Goal: Complete application form

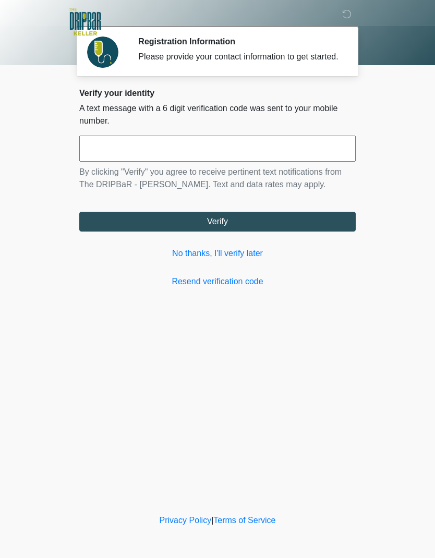
click at [251, 260] on link "No thanks, I'll verify later" at bounding box center [217, 253] width 276 height 13
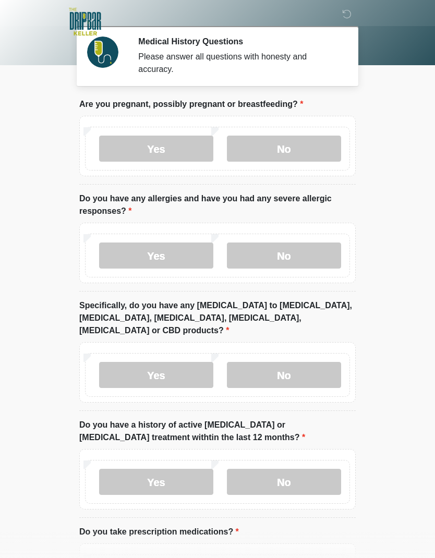
click at [318, 150] on label "No" at bounding box center [284, 149] width 114 height 26
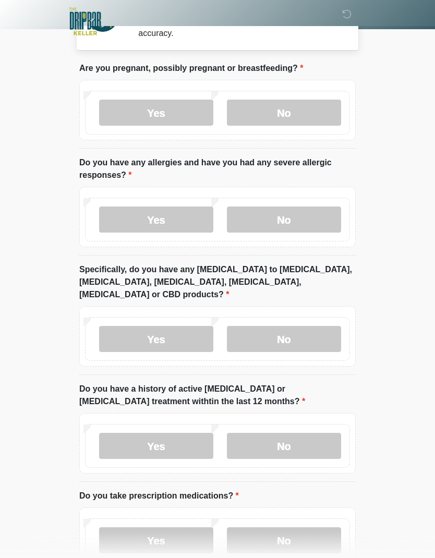
scroll to position [36, 0]
click at [178, 209] on label "Yes" at bounding box center [156, 220] width 114 height 26
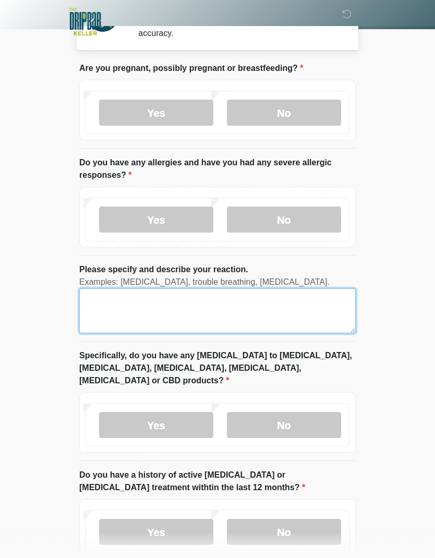
click at [125, 304] on textarea "Please specify and describe your reaction." at bounding box center [217, 310] width 276 height 45
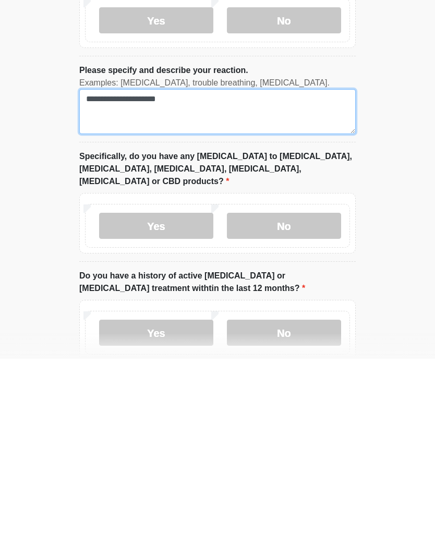
type textarea "**********"
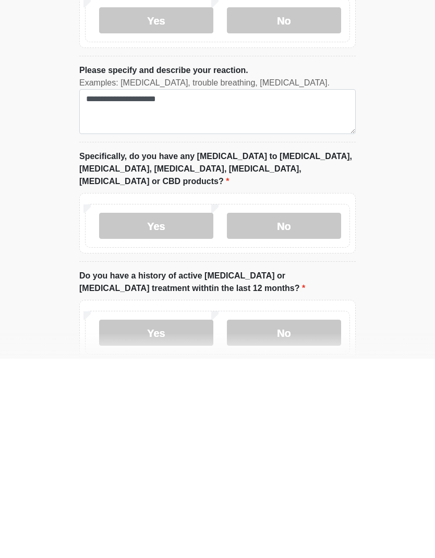
click at [123, 412] on label "Yes" at bounding box center [156, 425] width 114 height 26
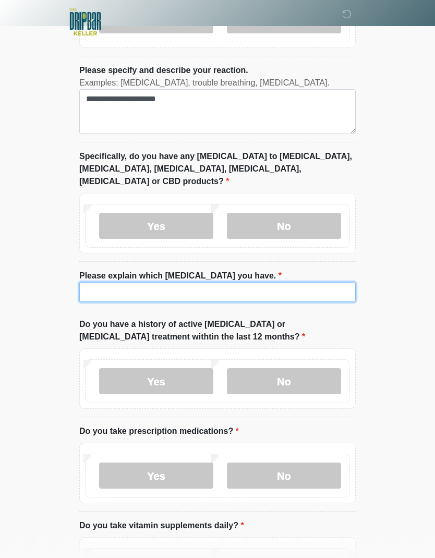
click at [315, 284] on input "Please explain which allergies you have." at bounding box center [217, 292] width 276 height 20
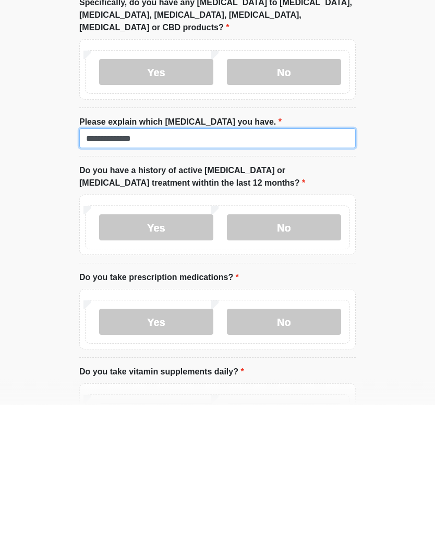
type input "**********"
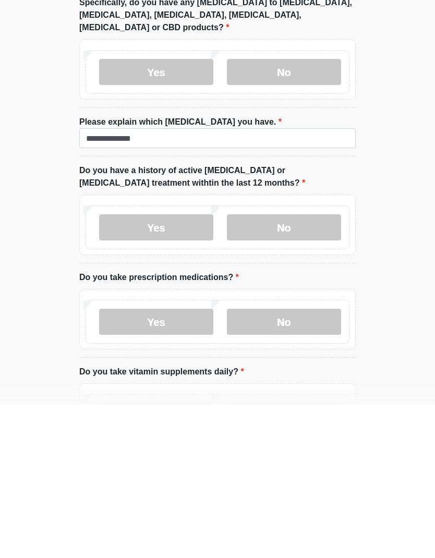
click at [314, 368] on label "No" at bounding box center [284, 381] width 114 height 26
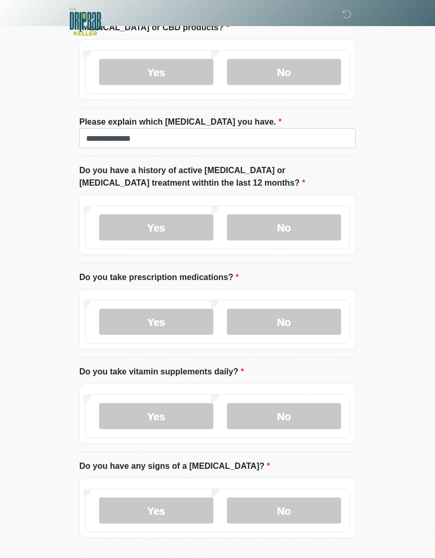
click at [195, 309] on label "Yes" at bounding box center [156, 322] width 114 height 26
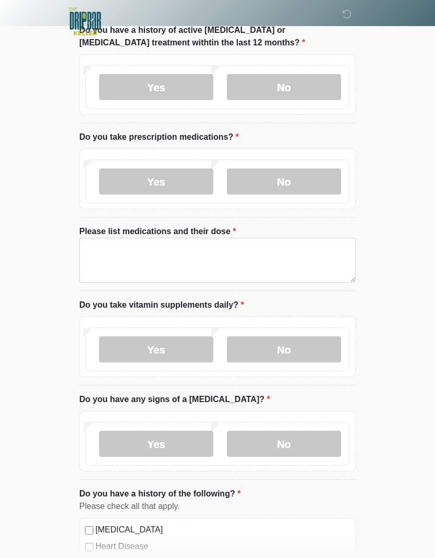
scroll to position [536, 0]
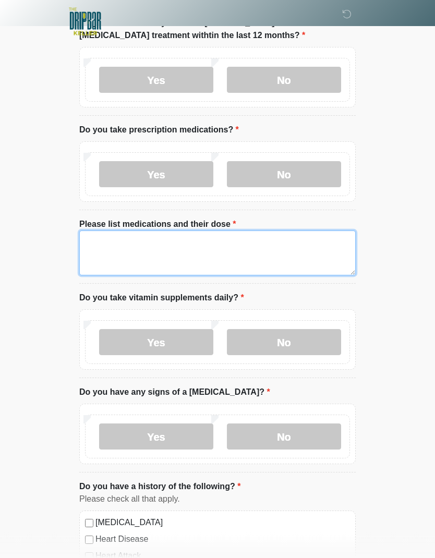
click at [106, 241] on textarea "Please list medications and their dose" at bounding box center [217, 253] width 276 height 45
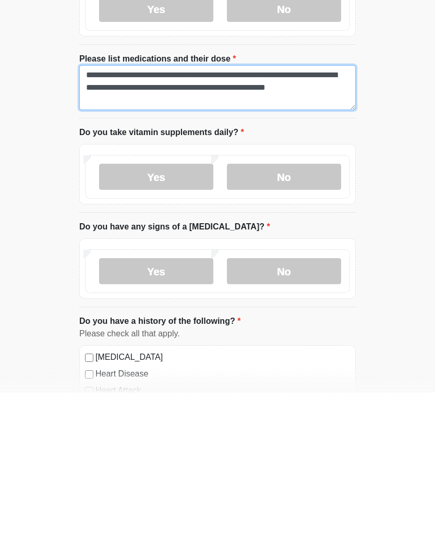
type textarea "**********"
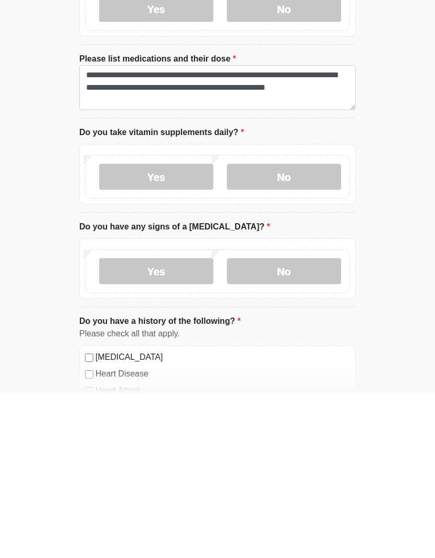
click at [308, 330] on label "No" at bounding box center [284, 343] width 114 height 26
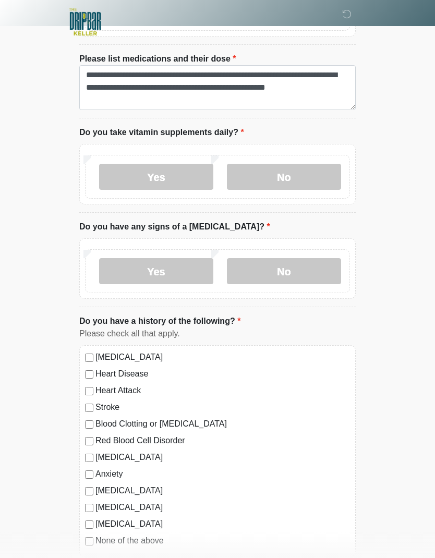
click at [278, 262] on label "No" at bounding box center [284, 271] width 114 height 26
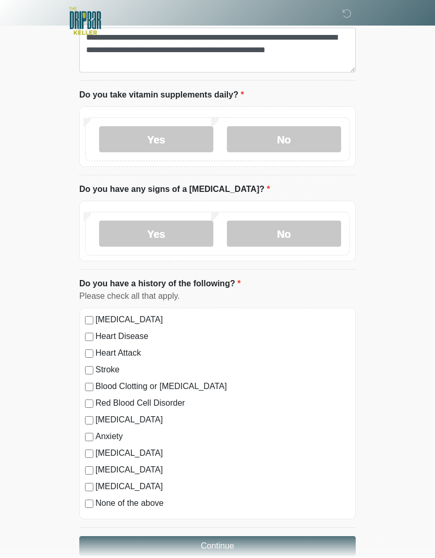
scroll to position [737, 0]
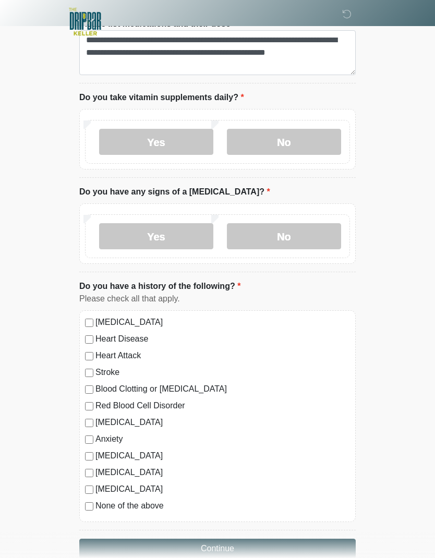
click at [134, 500] on label "None of the above" at bounding box center [222, 506] width 254 height 13
click at [202, 539] on button "Continue" at bounding box center [217, 549] width 276 height 20
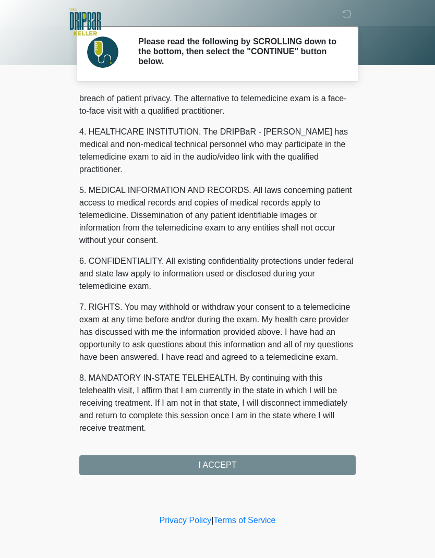
scroll to position [256, 0]
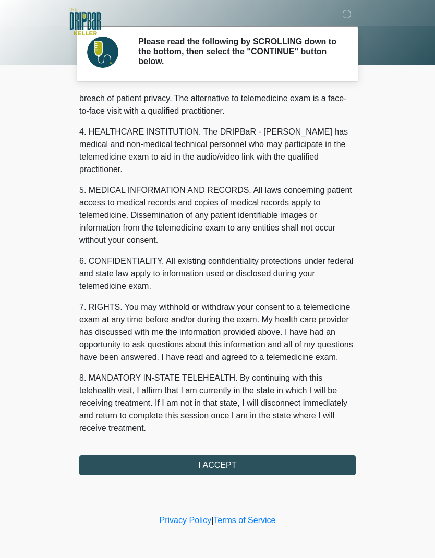
click at [284, 467] on button "I ACCEPT" at bounding box center [217, 465] width 276 height 20
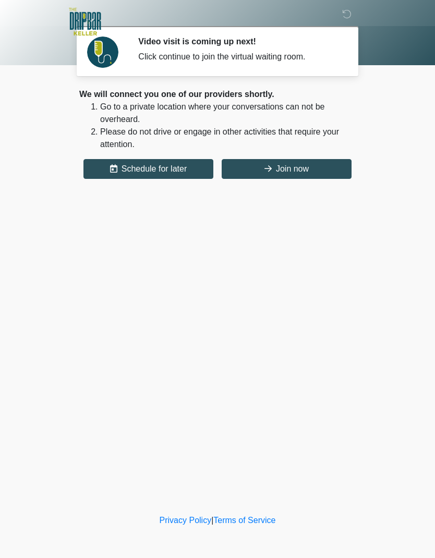
click at [307, 167] on button "Join now" at bounding box center [287, 169] width 130 height 20
